Goal: Contribute content: Contribute content

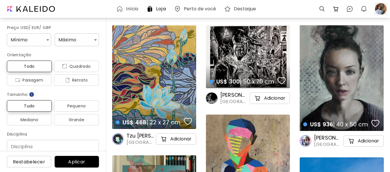
click at [377, 9] on div at bounding box center [381, 9] width 13 height 13
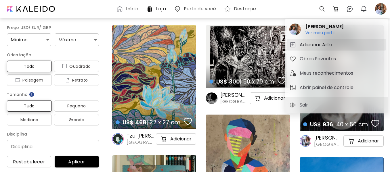
click at [321, 43] on h5 "Adicionar Arte" at bounding box center [317, 44] width 34 height 7
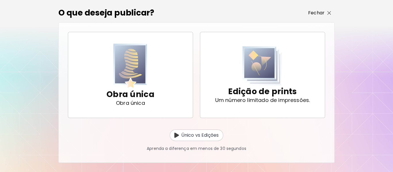
click at [331, 15] on span "Fechar" at bounding box center [319, 12] width 23 height 7
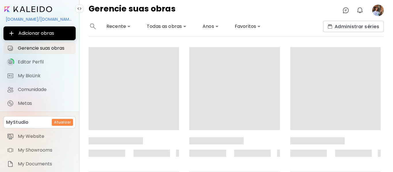
click at [376, 14] on image at bounding box center [378, 11] width 12 height 12
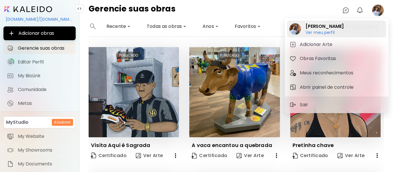
click at [322, 31] on h6 "Ver meu perfil" at bounding box center [325, 32] width 38 height 5
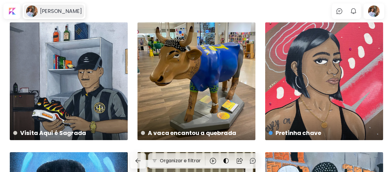
click at [51, 9] on h6 "[PERSON_NAME]" at bounding box center [61, 11] width 42 height 7
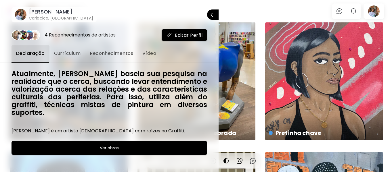
click at [182, 35] on span "Editar Perfil" at bounding box center [184, 35] width 36 height 6
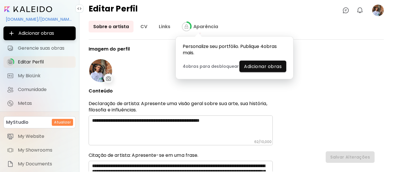
type input "******"
type input "**********"
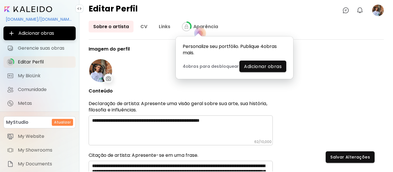
click at [106, 73] on div at bounding box center [100, 70] width 23 height 23
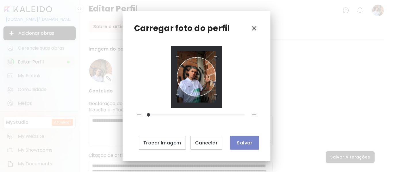
click at [244, 142] on span "Salvar" at bounding box center [245, 143] width 20 height 6
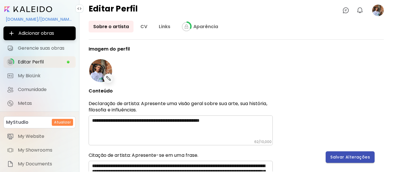
click at [341, 158] on span "Salvar Alterações" at bounding box center [350, 158] width 40 height 6
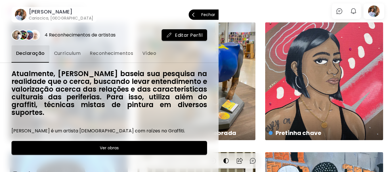
click at [205, 15] on p "Fechar" at bounding box center [208, 15] width 14 height 4
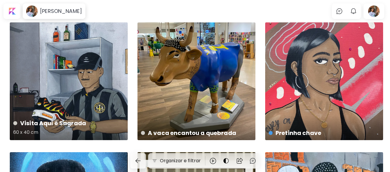
click at [106, 77] on div "Visita Aqui é Sagrada 60 x 40 cm" at bounding box center [69, 81] width 118 height 118
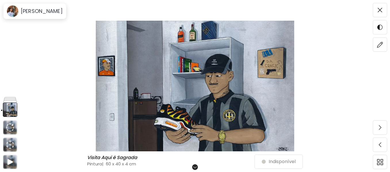
click at [350, 78] on img at bounding box center [195, 86] width 342 height 131
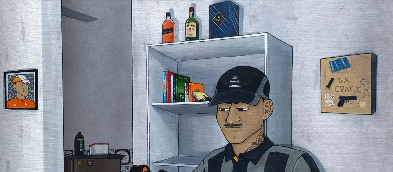
click at [374, 50] on img at bounding box center [196, 129] width 393 height 259
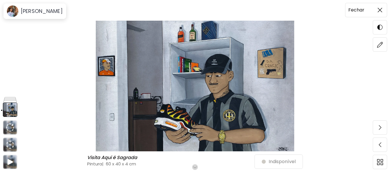
click at [378, 10] on img at bounding box center [380, 10] width 5 height 5
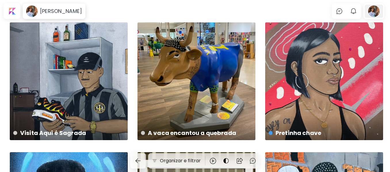
click at [378, 11] on div at bounding box center [374, 11] width 18 height 13
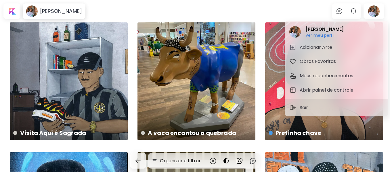
click at [12, 14] on div at bounding box center [195, 86] width 390 height 172
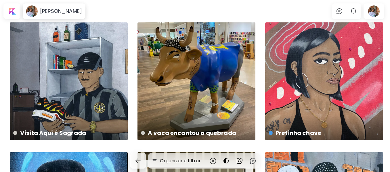
click at [7, 13] on div "[PERSON_NAME] Ver meu perfil Ver meu perfil Adicionar Arte Obras Favoritas Meus…" at bounding box center [195, 87] width 390 height 170
click at [11, 13] on div at bounding box center [12, 11] width 15 height 13
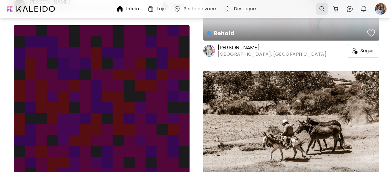
scroll to position [460, 0]
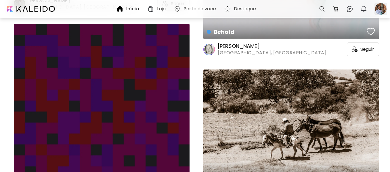
click at [382, 10] on div at bounding box center [381, 9] width 13 height 13
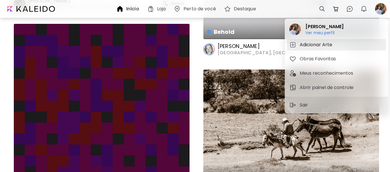
click at [325, 45] on h5 "Adicionar Arte" at bounding box center [317, 44] width 34 height 7
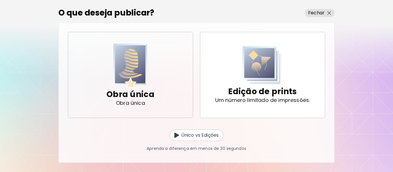
click at [136, 79] on img "button" at bounding box center [130, 66] width 34 height 45
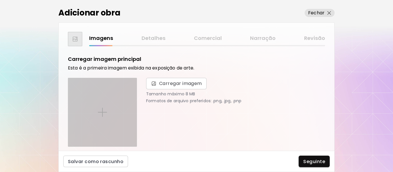
click at [123, 96] on div at bounding box center [102, 112] width 68 height 68
click at [0, 0] on input "file" at bounding box center [0, 0] width 0 height 0
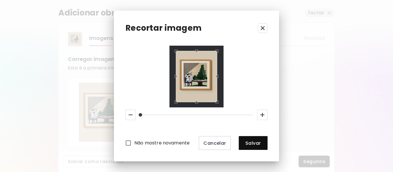
click at [260, 116] on icon "button" at bounding box center [262, 115] width 7 height 7
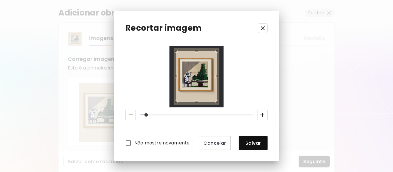
click at [260, 116] on icon "button" at bounding box center [262, 115] width 7 height 7
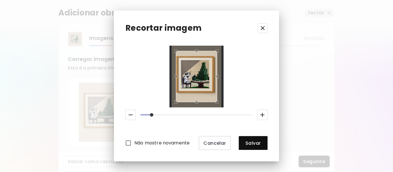
click at [260, 116] on icon "button" at bounding box center [262, 115] width 7 height 7
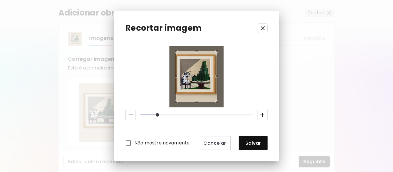
click at [260, 116] on icon "button" at bounding box center [262, 115] width 7 height 7
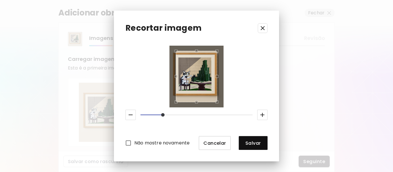
click at [215, 146] on span "Cancelar" at bounding box center [214, 143] width 23 height 6
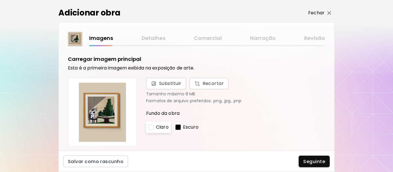
click at [315, 14] on p "Fechar" at bounding box center [316, 12] width 16 height 7
